Goal: Use online tool/utility: Utilize a website feature to perform a specific function

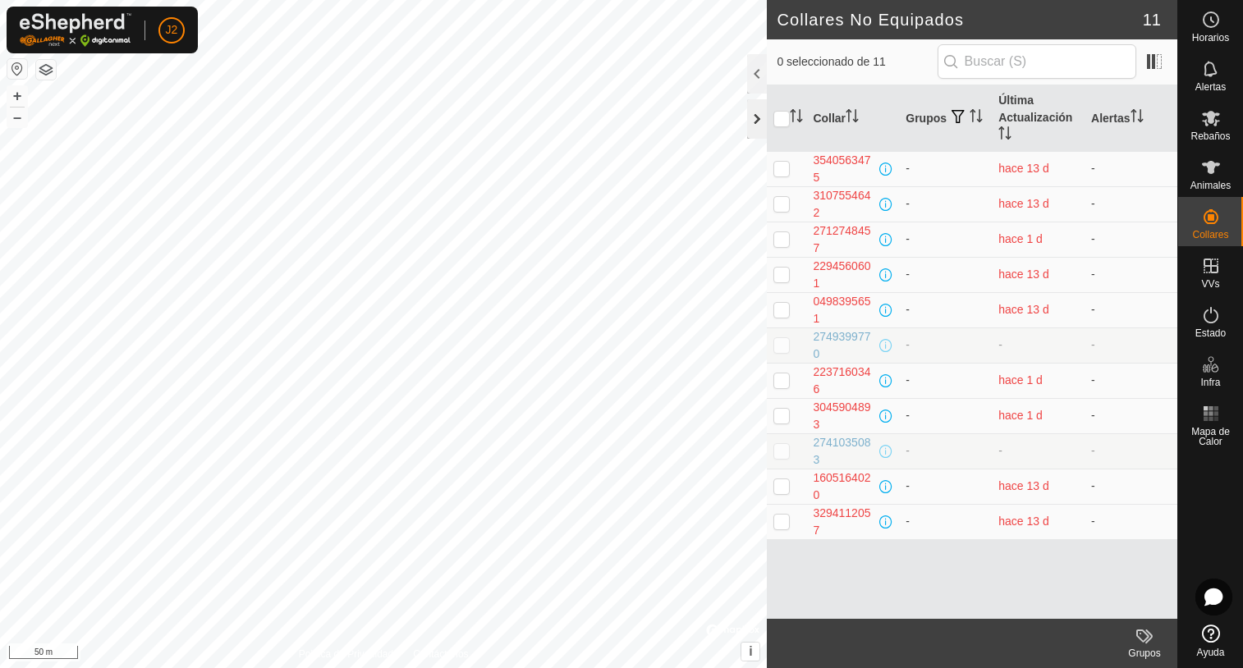
click at [752, 128] on div at bounding box center [757, 118] width 20 height 39
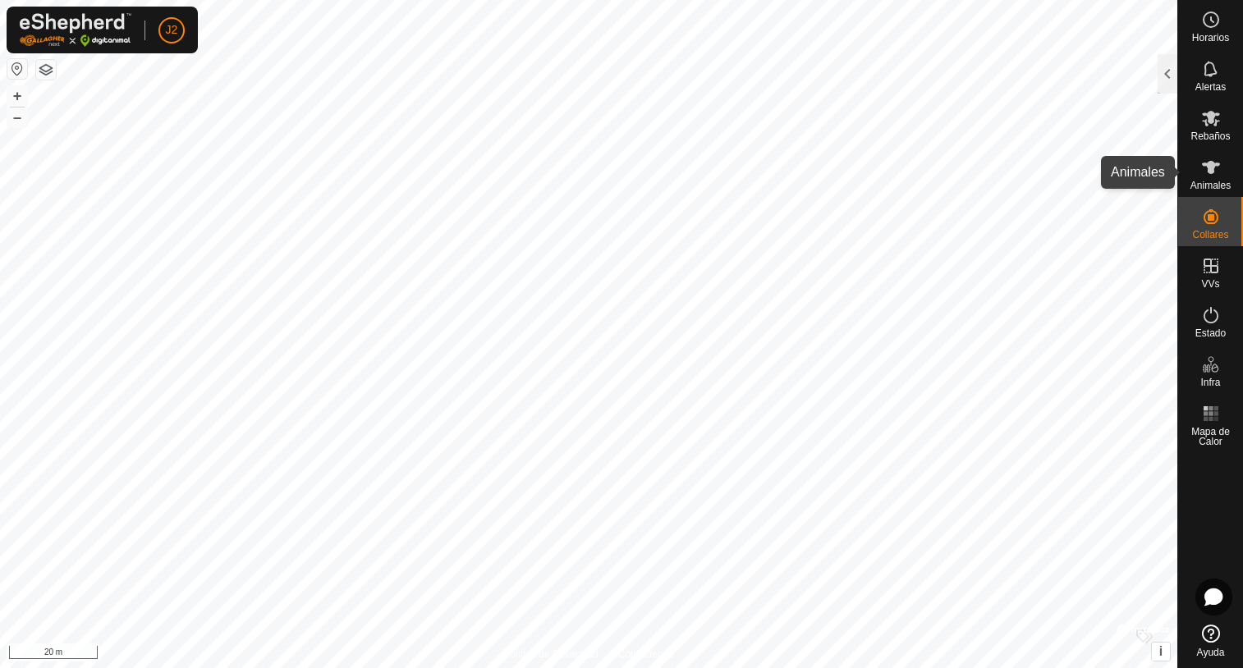
click at [1211, 176] on icon at bounding box center [1211, 168] width 20 height 20
click at [1167, 80] on div at bounding box center [1167, 73] width 20 height 39
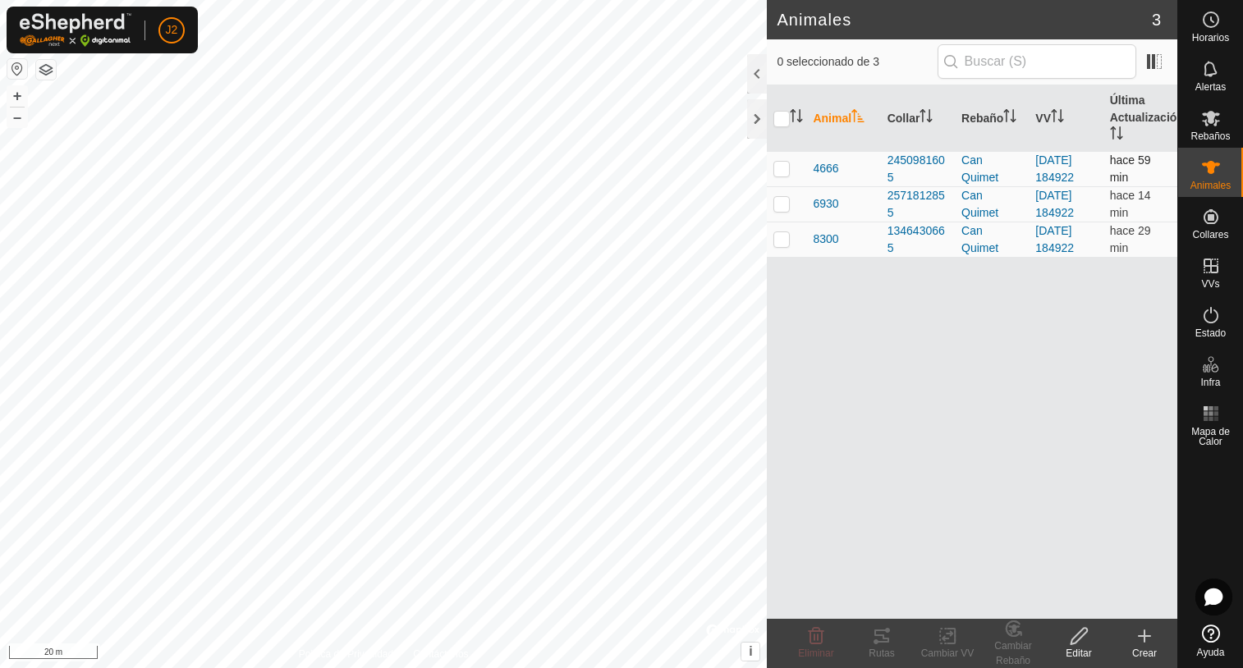
click at [785, 174] on p-checkbox at bounding box center [781, 168] width 16 height 13
checkbox input "true"
click at [877, 631] on icon at bounding box center [881, 635] width 15 height 13
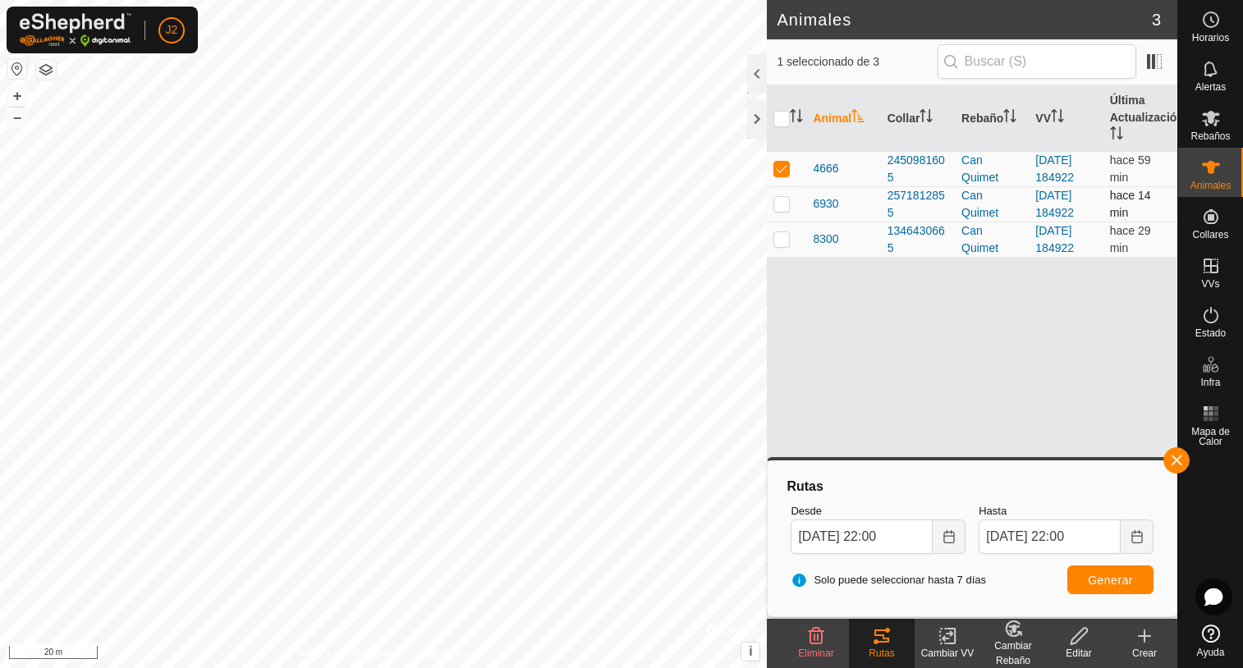
click at [782, 213] on td at bounding box center [786, 203] width 39 height 35
checkbox input "true"
click at [786, 163] on p-checkbox at bounding box center [781, 168] width 16 height 13
checkbox input "false"
click at [1104, 580] on span "Generar" at bounding box center [1109, 580] width 45 height 13
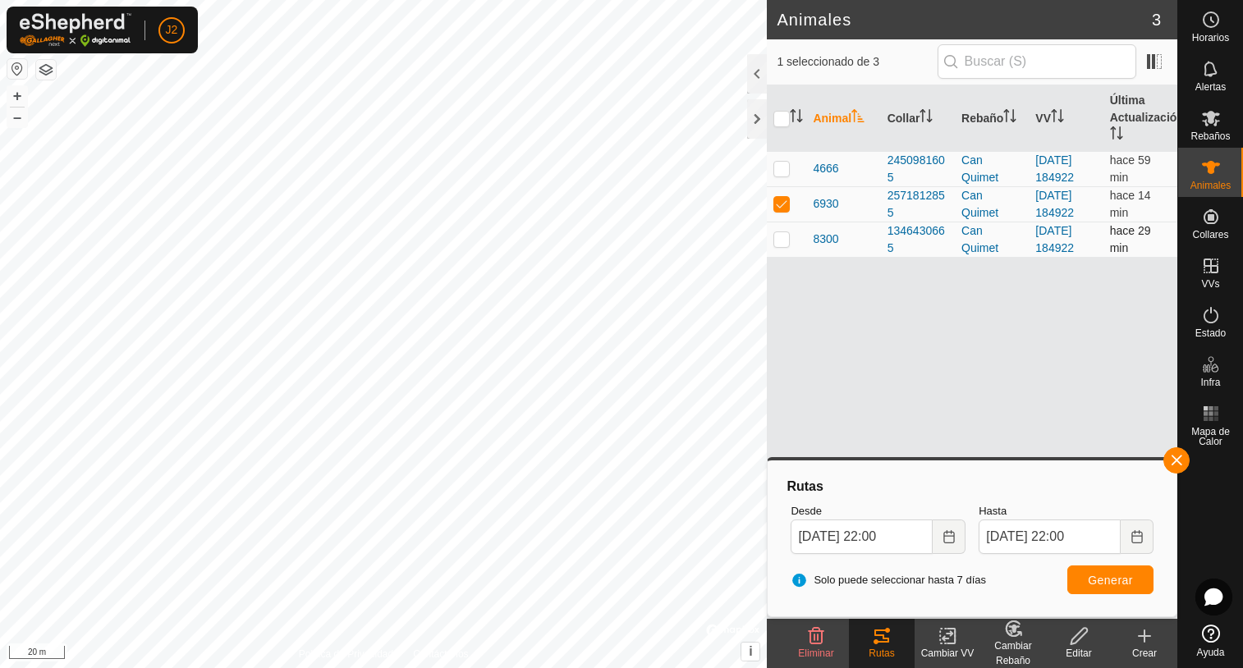
click at [785, 240] on p-checkbox at bounding box center [781, 238] width 16 height 13
checkbox input "true"
click at [783, 207] on p-checkbox at bounding box center [781, 203] width 16 height 13
checkbox input "false"
click at [1101, 583] on span "Generar" at bounding box center [1109, 580] width 45 height 13
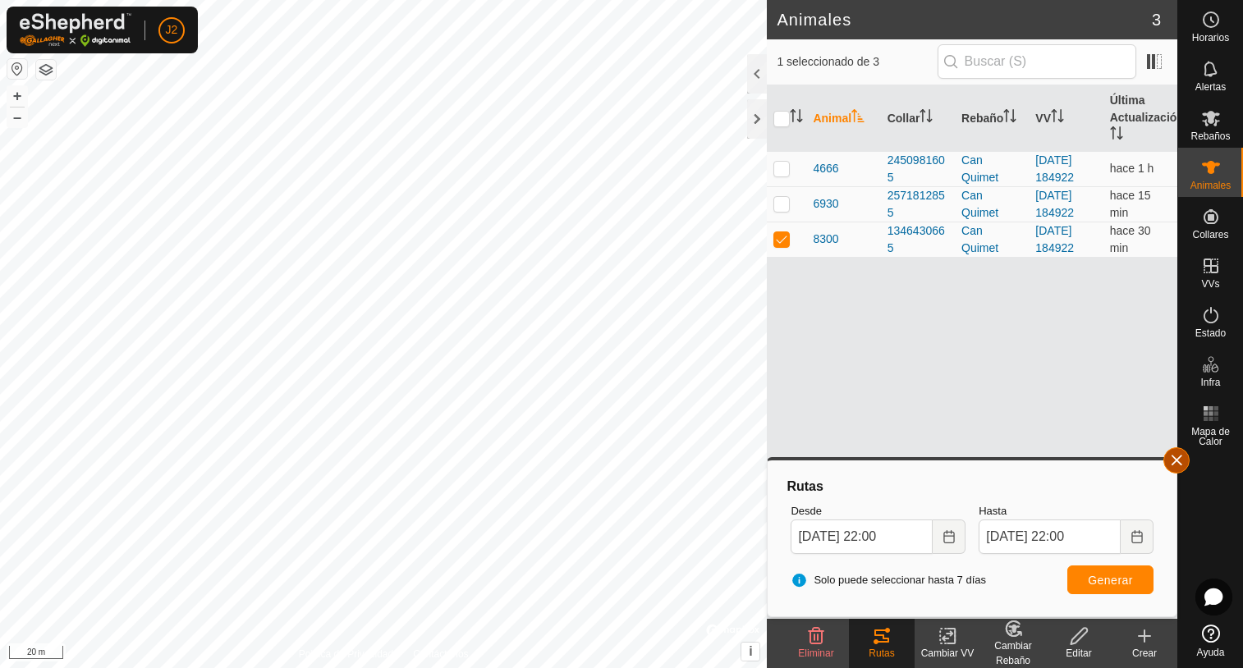
click at [1185, 465] on button "button" at bounding box center [1176, 460] width 26 height 26
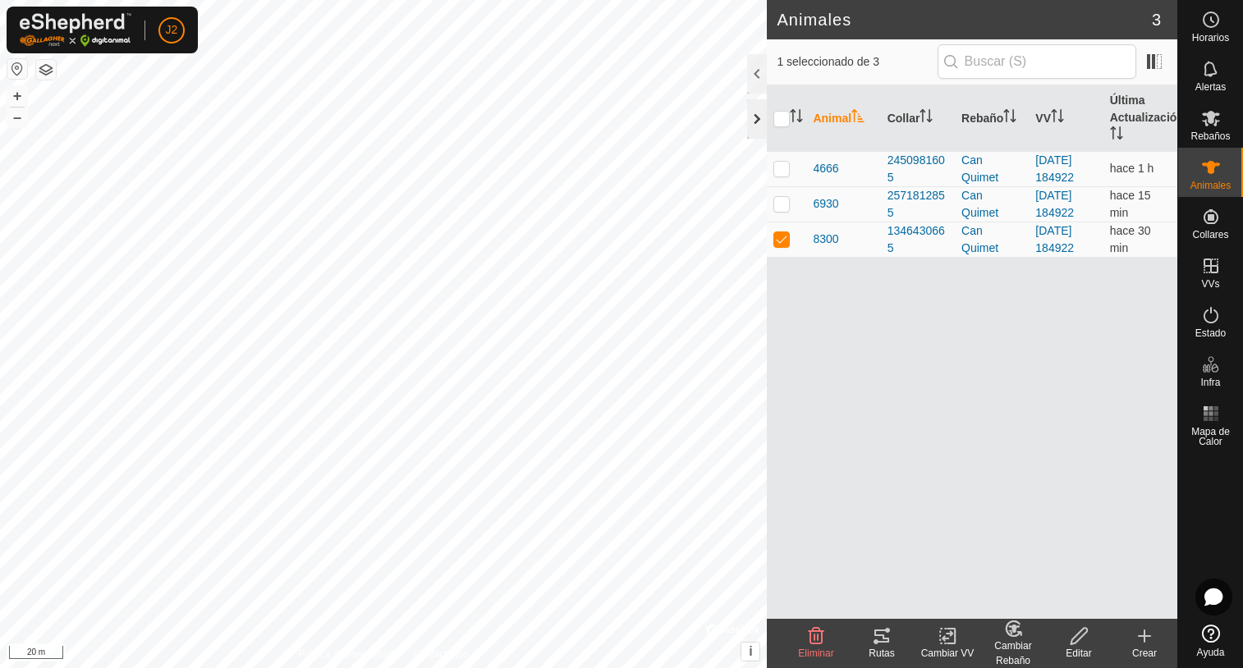
click at [749, 122] on div at bounding box center [757, 118] width 20 height 39
